Goal: Navigation & Orientation: Find specific page/section

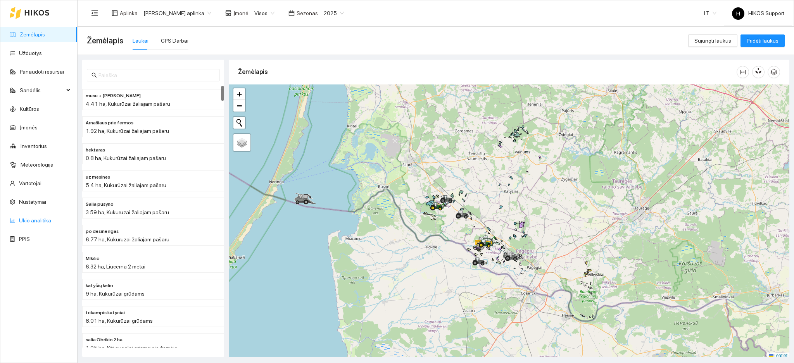
click at [34, 220] on link "Ūkio analitika" at bounding box center [35, 220] width 32 height 6
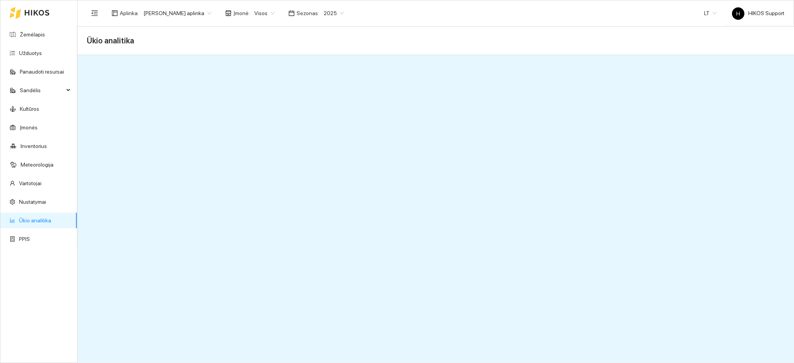
click at [180, 16] on span "[PERSON_NAME] aplinka" at bounding box center [177, 13] width 68 height 12
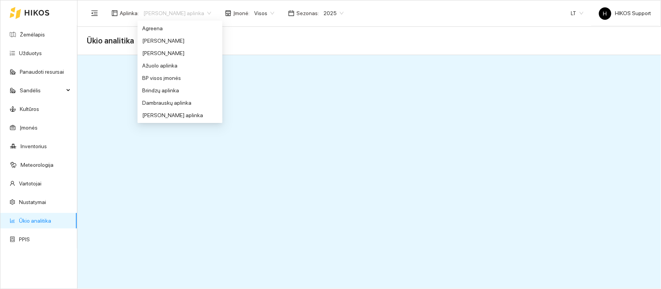
click at [197, 15] on span "[PERSON_NAME] aplinka" at bounding box center [177, 13] width 68 height 12
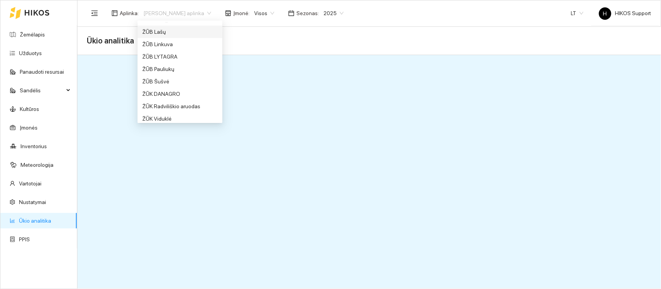
click at [160, 28] on div "ŽŪB Lašų" at bounding box center [180, 32] width 76 height 9
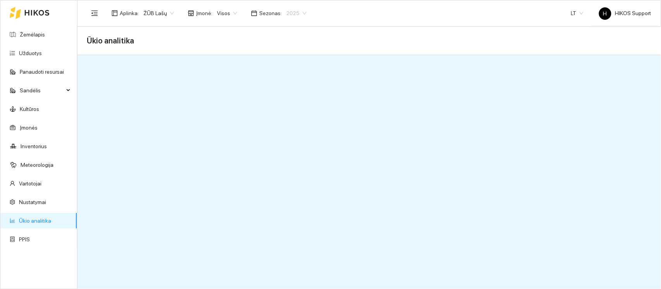
click at [299, 13] on span "2025" at bounding box center [296, 13] width 20 height 12
click at [293, 100] on div "2026" at bounding box center [291, 102] width 20 height 9
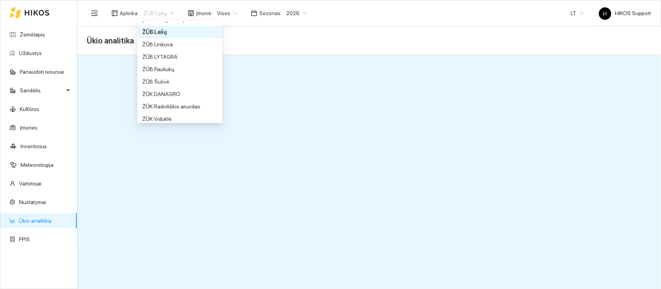
click at [167, 14] on span "ŽŪB Lašų" at bounding box center [158, 13] width 31 height 12
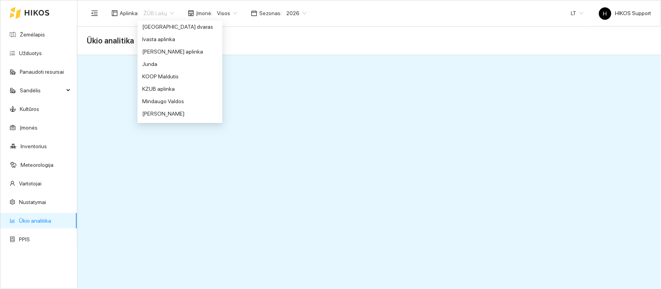
scroll to position [215, 0]
click at [164, 50] on div "Ivasta aplinka" at bounding box center [180, 49] width 76 height 9
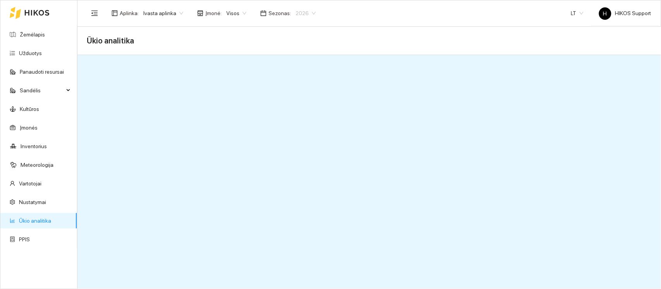
click at [304, 14] on span "2026" at bounding box center [306, 13] width 20 height 12
click at [297, 83] on div "2024" at bounding box center [298, 78] width 29 height 12
click at [305, 14] on span "2024" at bounding box center [306, 13] width 21 height 12
click at [294, 84] on div "2025" at bounding box center [298, 90] width 29 height 12
click at [182, 12] on div "Ivasta aplinka" at bounding box center [163, 13] width 49 height 12
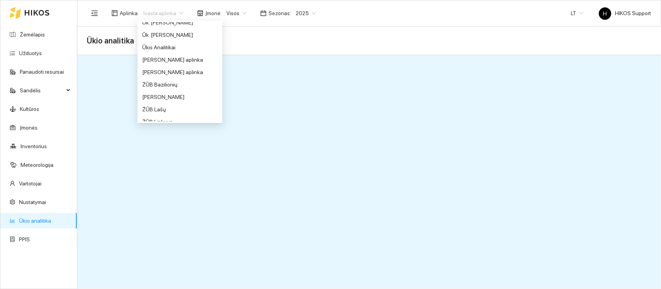
scroll to position [557, 0]
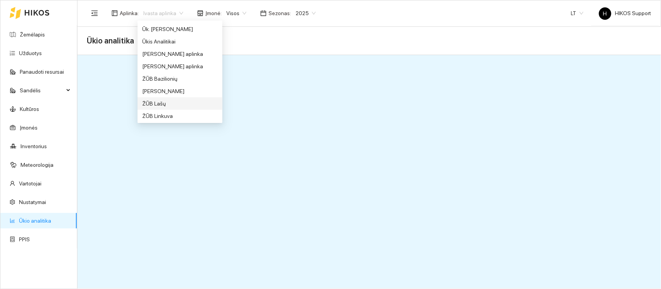
click at [152, 98] on div "ŽŪB Lašų" at bounding box center [180, 103] width 85 height 12
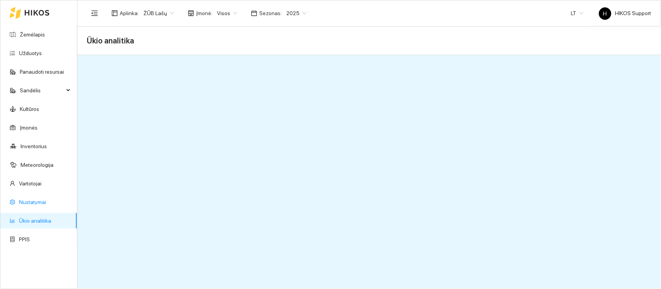
click at [30, 203] on link "Nustatymai" at bounding box center [32, 202] width 27 height 6
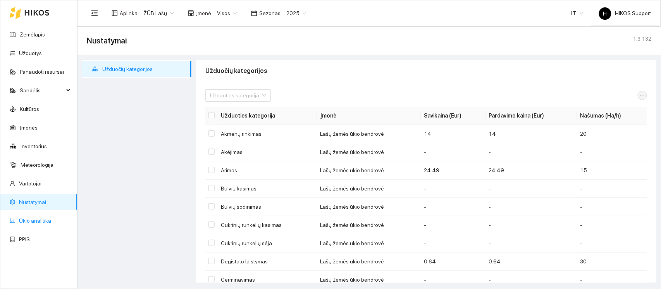
click at [33, 220] on link "Ūkio analitika" at bounding box center [35, 220] width 32 height 6
